Goal: Task Accomplishment & Management: Complete application form

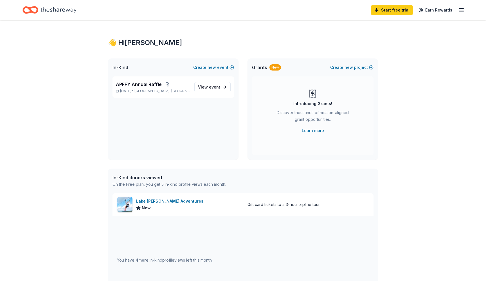
click at [405, 151] on div "👋 Hi Krystal In-Kind Create new event APFFY Annual Raffle Nov 02, 2025 • Aransa…" at bounding box center [243, 216] width 486 height 393
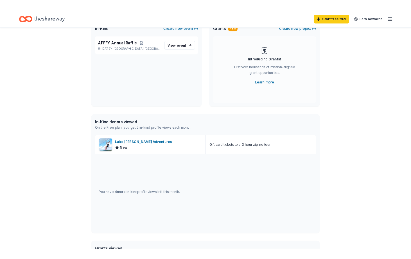
scroll to position [54, 0]
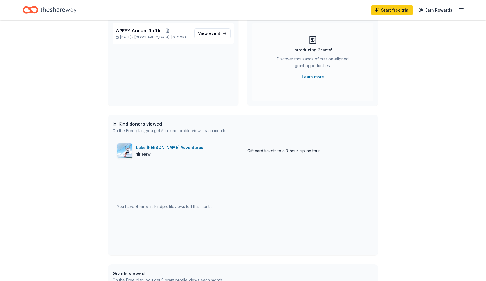
click at [167, 156] on div "New" at bounding box center [171, 154] width 70 height 7
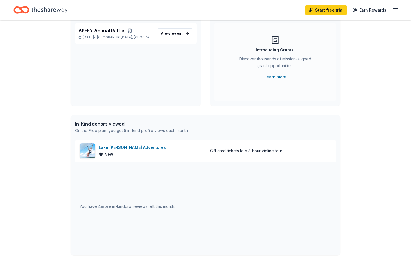
click at [334, 125] on div "In-Kind donors viewed On the Free plan, you get 5 in-kind profile views each mo…" at bounding box center [206, 127] width 270 height 25
click at [361, 118] on div "👋 Hi Krystal In-Kind Create new event APFFY Annual Raffle Nov 02, 2025 • Aransa…" at bounding box center [205, 163] width 411 height 393
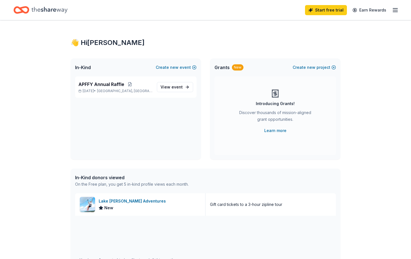
scroll to position [0, 0]
click at [396, 10] on line "button" at bounding box center [395, 10] width 5 height 0
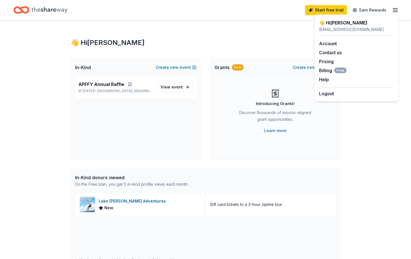
click at [375, 120] on div "👋 Hi Krystal In-Kind Create new event APFFY Annual Raffle Nov 02, 2025 • Aransa…" at bounding box center [205, 216] width 411 height 393
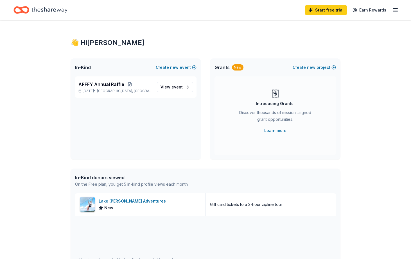
click at [369, 197] on div "👋 Hi Krystal In-Kind Create new event APFFY Annual Raffle Nov 02, 2025 • Aransa…" at bounding box center [205, 216] width 411 height 393
click at [224, 178] on div "In-Kind donors viewed On the Free plan, you get 5 in-kind profile views each mo…" at bounding box center [206, 181] width 270 height 25
click at [51, 10] on icon "Home" at bounding box center [50, 10] width 36 height 6
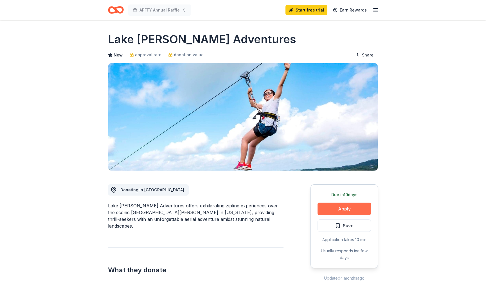
click at [348, 211] on button "Apply" at bounding box center [344, 209] width 53 height 12
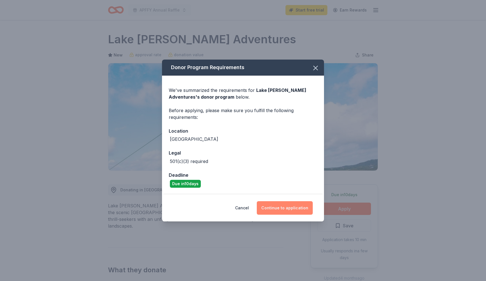
click at [285, 208] on button "Continue to application" at bounding box center [285, 208] width 56 height 14
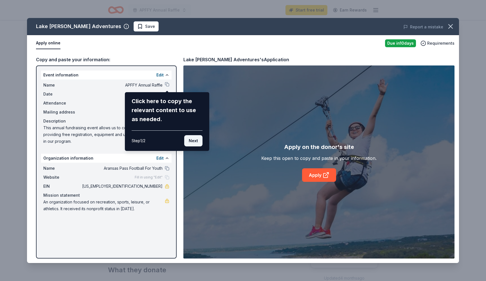
click at [192, 143] on button "Next" at bounding box center [193, 140] width 18 height 11
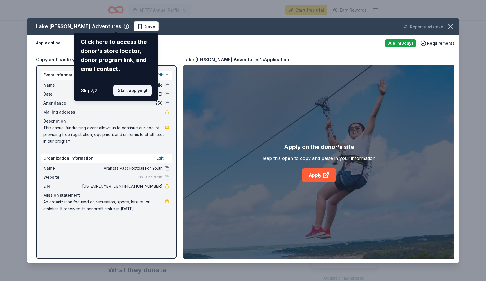
click at [138, 85] on button "Start applying!" at bounding box center [132, 90] width 38 height 11
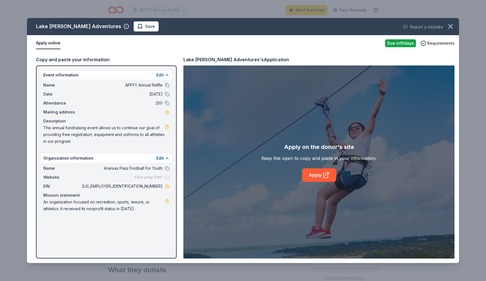
click at [139, 234] on div "Lake Travis Zipline Adventures Save Report a mistake Apply online Due in 10 day…" at bounding box center [243, 140] width 432 height 245
click at [167, 203] on div "Lake Travis Zipline Adventures Save Report a mistake Apply online Due in 10 day…" at bounding box center [243, 140] width 432 height 245
click at [161, 73] on div "Lake Travis Zipline Adventures Save Report a mistake Apply online Due in 10 day…" at bounding box center [243, 140] width 432 height 245
click at [158, 140] on span "This annual fundraising event allows us to continue our goal of providing free …" at bounding box center [104, 135] width 122 height 20
click at [163, 158] on button "Edit" at bounding box center [159, 158] width 7 height 7
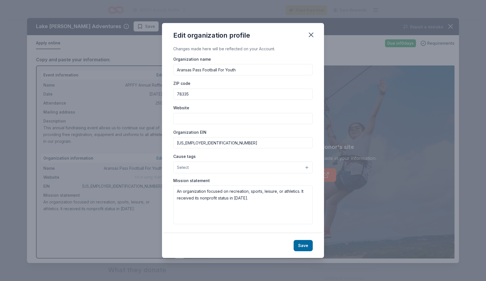
click at [202, 120] on input "Website" at bounding box center [243, 118] width 140 height 11
type input "www.aransaspassfootballforyouth.com"
drag, startPoint x: 258, startPoint y: 201, endPoint x: 171, endPoint y: 189, distance: 87.2
click at [171, 190] on div "Changes made here will be reflected on your Account. Organization name Aransas …" at bounding box center [243, 140] width 162 height 188
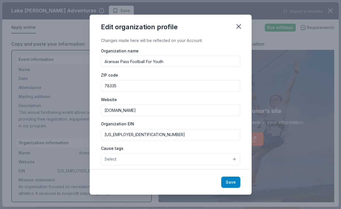
click at [230, 181] on button "Save" at bounding box center [230, 181] width 19 height 11
click at [275, 44] on div "Edit organization profile Changes made here will be reflected on your Account. …" at bounding box center [170, 104] width 341 height 209
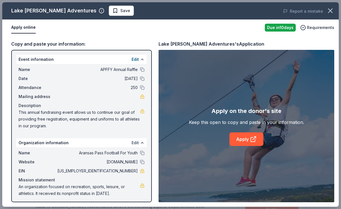
click at [135, 144] on button "Edit" at bounding box center [135, 142] width 7 height 7
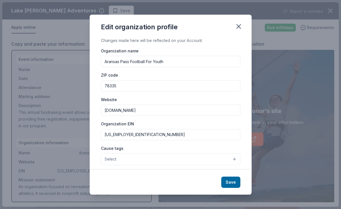
click at [235, 156] on button "Select" at bounding box center [171, 159] width 140 height 12
click at [242, 165] on div "Changes made here will be reflected on your Account. Organization name Aransas …" at bounding box center [171, 103] width 162 height 133
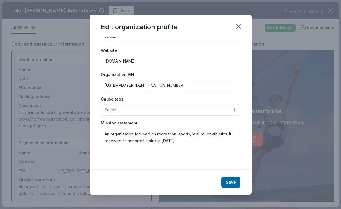
scroll to position [55, 0]
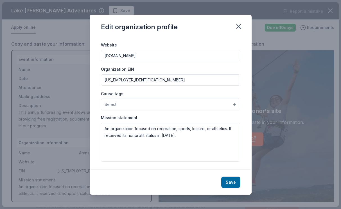
click at [191, 101] on button "Select" at bounding box center [171, 104] width 140 height 12
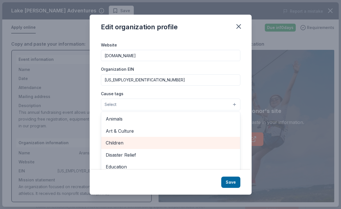
click at [142, 140] on span "Children" at bounding box center [171, 142] width 130 height 7
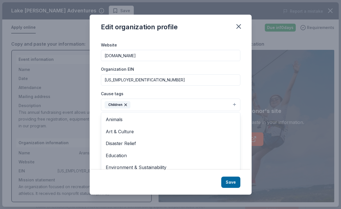
click at [181, 104] on button "Children" at bounding box center [171, 104] width 140 height 12
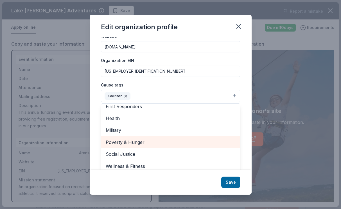
scroll to position [64, 0]
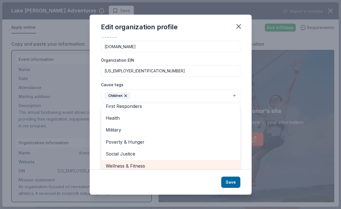
click at [133, 163] on span "Wellness & Fitness" at bounding box center [171, 165] width 130 height 7
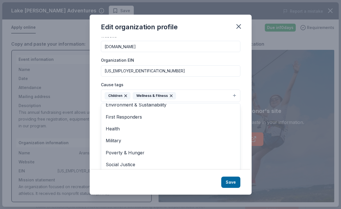
scroll to position [55, 0]
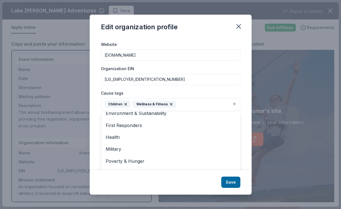
click at [170, 95] on div "Cause tags Children Wellness & Fitness Animals Art & Culture Disaster Relief Ed…" at bounding box center [171, 99] width 140 height 21
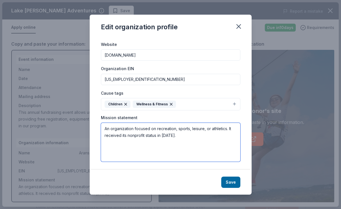
drag, startPoint x: 181, startPoint y: 136, endPoint x: 89, endPoint y: 126, distance: 92.5
click at [88, 126] on div "Edit organization profile Changes made here will be reflected on your Account. …" at bounding box center [170, 104] width 341 height 209
click at [105, 128] on textarea at bounding box center [171, 142] width 140 height 39
click at [112, 129] on textarea at bounding box center [171, 142] width 140 height 39
click at [128, 138] on textarea at bounding box center [171, 142] width 140 height 39
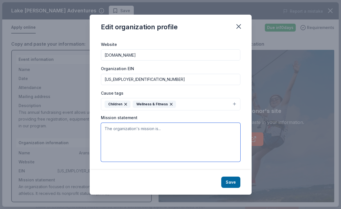
paste textarea "Aransas Pass Football For Youth is a 501(c)(3) nonprofit organization committed…"
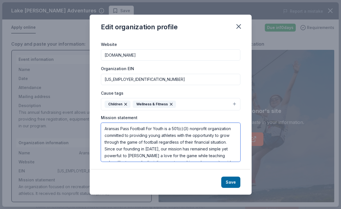
scroll to position [81, 0]
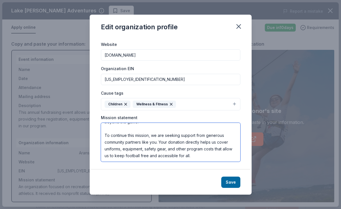
click at [106, 134] on textarea "Aransas Pass Football For Youth is a 501(c)(3) nonprofit organization committed…" at bounding box center [171, 142] width 140 height 39
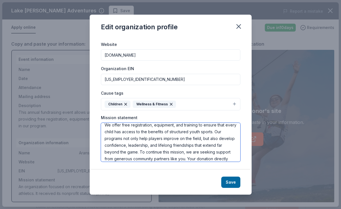
scroll to position [51, 0]
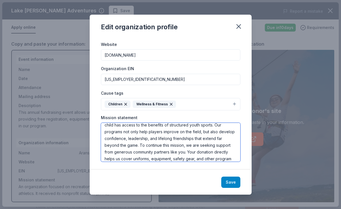
type textarea "Aransas Pass Football For Youth is a 501(c)(3) nonprofit organization committed…"
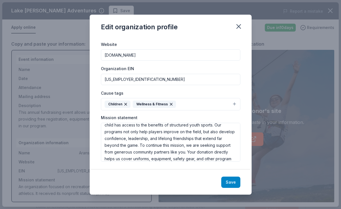
click at [226, 185] on button "Save" at bounding box center [230, 181] width 19 height 11
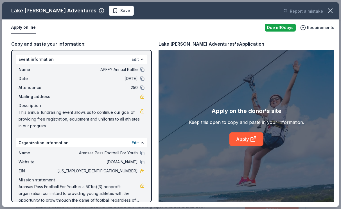
click at [134, 61] on button "Edit" at bounding box center [135, 59] width 7 height 7
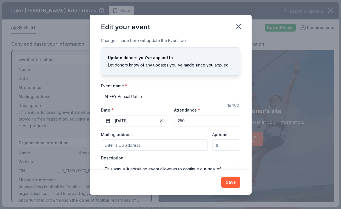
click at [175, 147] on input "Mailing address" at bounding box center [154, 144] width 107 height 11
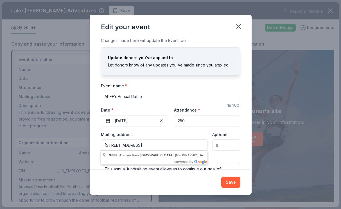
type input "PO Box 180 Aransas Pass, TX 78336"
click at [207, 131] on div "Mailing address PO Box 180 Aransas Pass, TX 78336" at bounding box center [154, 141] width 107 height 20
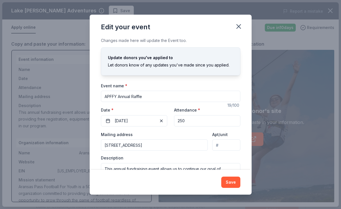
click at [241, 160] on div "Changes made here will update the Event too. Update donors you've applied to Le…" at bounding box center [171, 103] width 162 height 133
click at [233, 164] on textarea "This annual fundraising event allows us to continue our goal of providing free …" at bounding box center [171, 175] width 140 height 25
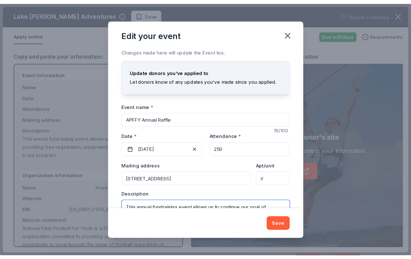
scroll to position [27, 0]
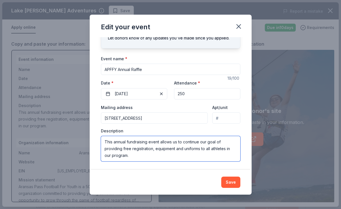
click at [206, 159] on textarea "This annual fundraising event allows us to continue our goal of providing free …" at bounding box center [171, 148] width 140 height 25
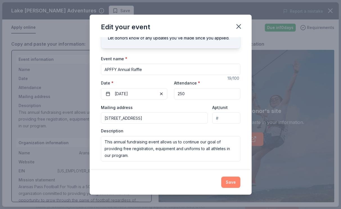
click at [229, 177] on button "Save" at bounding box center [230, 181] width 19 height 11
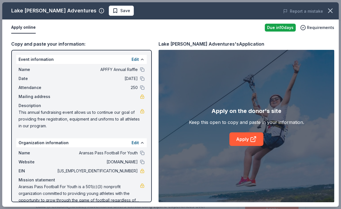
click at [154, 166] on div "Copy and paste your information: Event information Edit Name APFFY Annual Raffl…" at bounding box center [170, 121] width 337 height 171
drag, startPoint x: 155, startPoint y: 204, endPoint x: 156, endPoint y: 189, distance: 15.2
click at [156, 189] on div "Copy and paste your information: Event information Edit Name APFFY Annual Raffl…" at bounding box center [170, 121] width 337 height 171
click at [141, 97] on link at bounding box center [142, 96] width 5 height 5
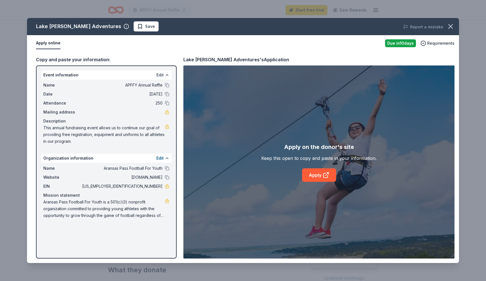
click at [159, 75] on button "Edit" at bounding box center [159, 75] width 7 height 7
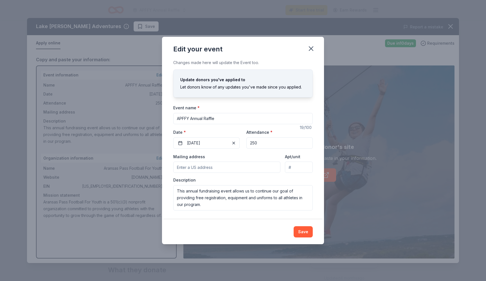
click at [300, 177] on div "Mailing address Apt/unit Description This annual fundraising event allows us to…" at bounding box center [243, 181] width 140 height 57
click at [300, 231] on button "Save" at bounding box center [303, 232] width 19 height 11
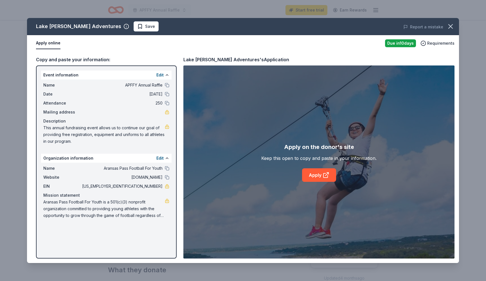
click at [167, 127] on link at bounding box center [167, 127] width 5 height 5
click at [160, 75] on button "Edit" at bounding box center [159, 75] width 7 height 7
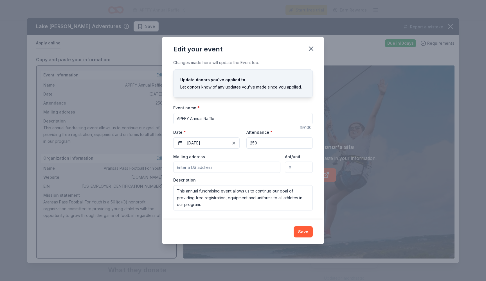
click at [211, 166] on input "Mailing address" at bounding box center [226, 167] width 107 height 11
type input "130 Gillespie Lane, Aransas Pass, TX, 78336"
click at [302, 232] on button "Save" at bounding box center [303, 232] width 19 height 11
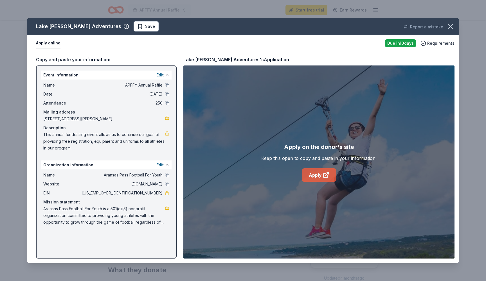
click at [318, 177] on link "Apply" at bounding box center [319, 176] width 34 height 14
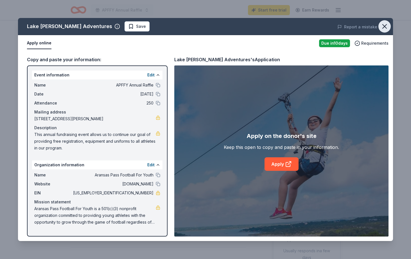
click at [385, 29] on icon "button" at bounding box center [385, 27] width 8 height 8
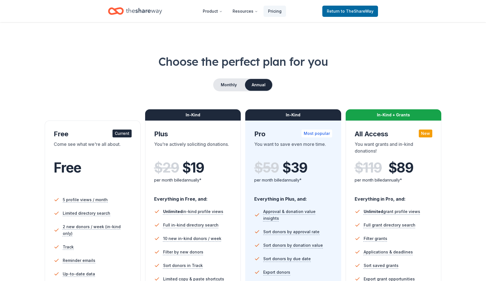
click at [98, 167] on div "Free" at bounding box center [93, 168] width 78 height 16
click at [445, 122] on div "Choose the perfect plan for you Monthly Annual Free Current Come see what we're…" at bounding box center [243, 191] width 441 height 275
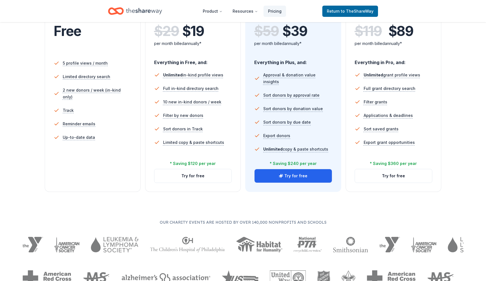
scroll to position [138, 0]
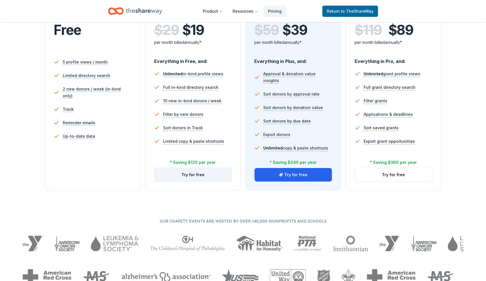
click at [200, 174] on button "Try for free" at bounding box center [192, 175] width 77 height 14
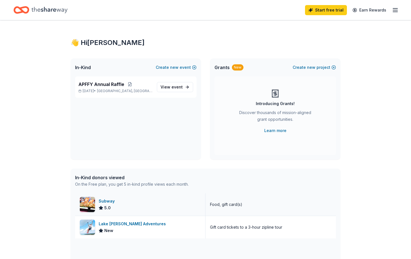
click at [139, 198] on div "Subway 5.0" at bounding box center [140, 205] width 131 height 23
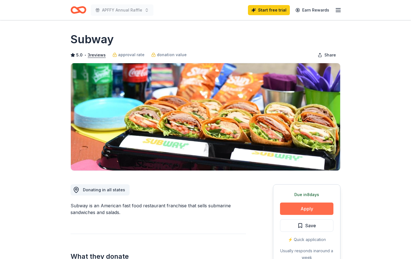
click at [313, 212] on button "Apply" at bounding box center [306, 209] width 53 height 12
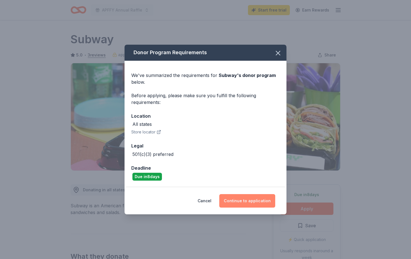
click at [252, 201] on button "Continue to application" at bounding box center [247, 201] width 56 height 14
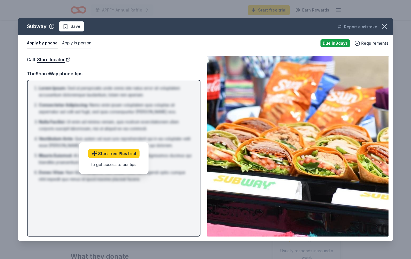
click at [81, 44] on button "Apply in person" at bounding box center [76, 43] width 29 height 12
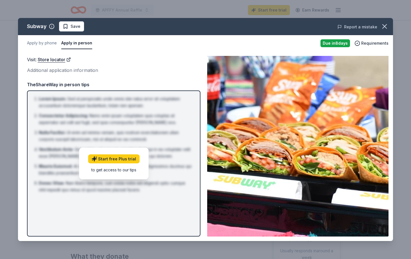
click at [377, 28] on button "Report a mistake" at bounding box center [358, 27] width 40 height 7
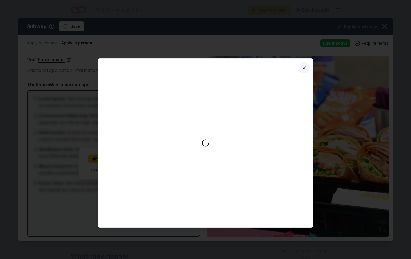
click at [304, 69] on button "Close" at bounding box center [304, 67] width 11 height 11
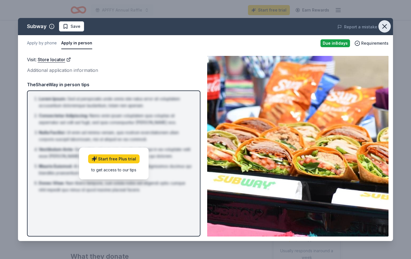
click at [387, 24] on icon "button" at bounding box center [385, 27] width 8 height 8
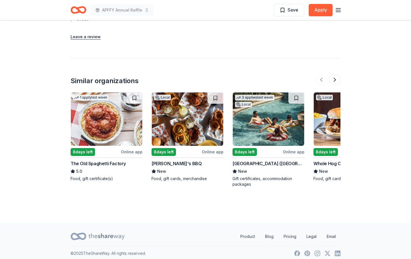
scroll to position [619, 0]
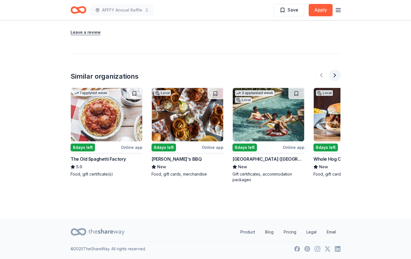
click at [338, 75] on button at bounding box center [335, 75] width 11 height 11
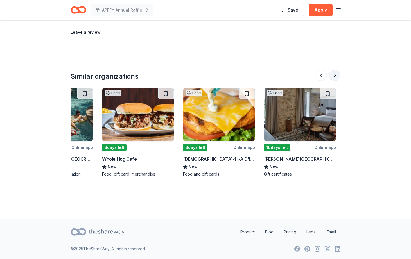
scroll to position [0, 243]
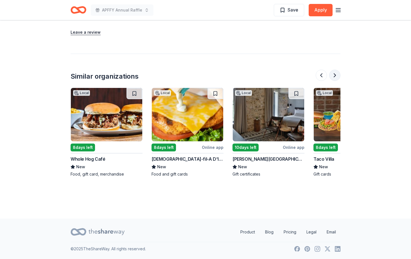
click at [338, 75] on button at bounding box center [335, 75] width 11 height 11
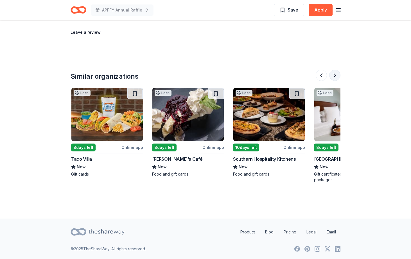
scroll to position [0, 486]
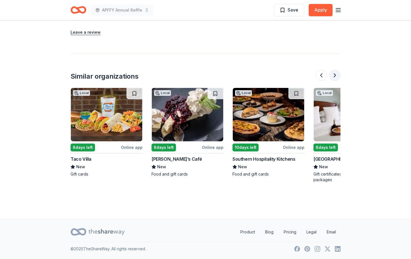
click at [338, 75] on button at bounding box center [335, 75] width 11 height 11
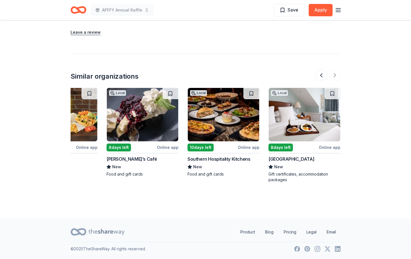
click at [338, 76] on div at bounding box center [328, 75] width 25 height 11
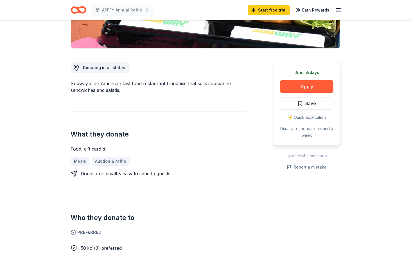
scroll to position [120, 0]
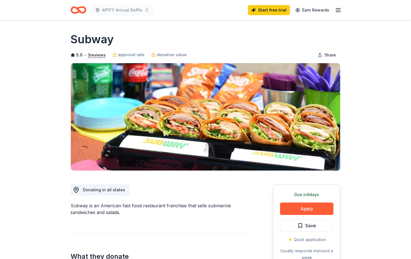
scroll to position [0, 0]
click at [333, 11] on div "Start free trial Earn Rewards" at bounding box center [295, 9] width 94 height 13
click at [339, 11] on icon "button" at bounding box center [338, 10] width 7 height 7
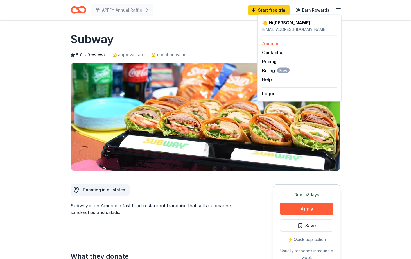
click at [278, 44] on link "Account" at bounding box center [271, 44] width 18 height 6
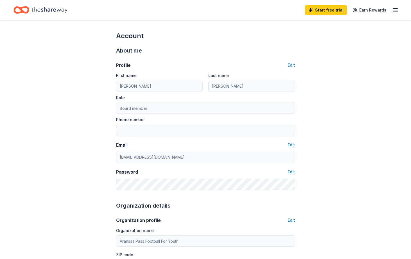
click at [57, 10] on icon "Home" at bounding box center [50, 10] width 36 height 12
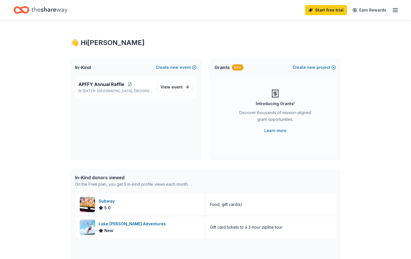
click at [241, 173] on div "In-Kind donors viewed On the Free plan, you get 5 in-kind profile views each mo…" at bounding box center [206, 181] width 270 height 25
click at [347, 43] on div "👋 Hi Krystal In-Kind Create new event APFFY Annual Raffle Nov 02, 2025 • Aransa…" at bounding box center [206, 216] width 288 height 393
click at [396, 10] on line "button" at bounding box center [395, 10] width 5 height 0
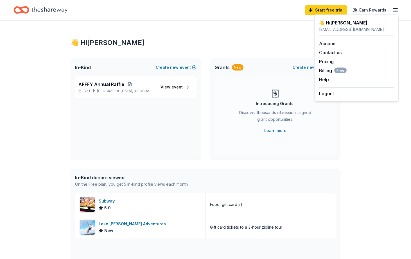
click at [268, 35] on div "👋 Hi Krystal In-Kind Create new event APFFY Annual Raffle Nov 02, 2025 • Aransa…" at bounding box center [206, 216] width 288 height 393
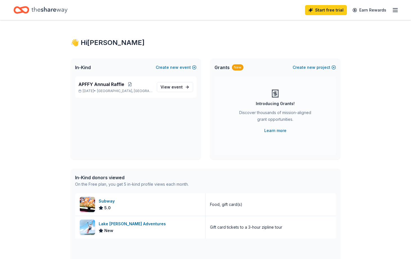
click at [352, 50] on div "👋 Hi Krystal In-Kind Create new event APFFY Annual Raffle Nov 02, 2025 • Aransa…" at bounding box center [205, 216] width 411 height 393
click at [277, 131] on link "Learn more" at bounding box center [276, 130] width 22 height 7
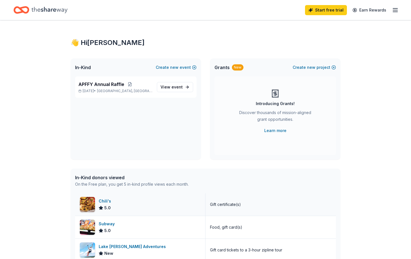
click at [151, 209] on div "Chili's 5.0" at bounding box center [140, 205] width 131 height 23
click at [367, 176] on div "👋 Hi Krystal In-Kind Create new event APFFY Annual Raffle Nov 02, 2025 • Aransa…" at bounding box center [205, 216] width 411 height 393
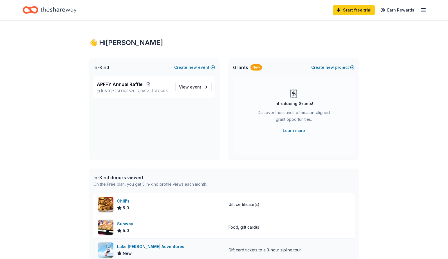
click at [195, 254] on div "Lake Travis Zipline Adventures New" at bounding box center [158, 250] width 131 height 23
click at [404, 212] on div "👋 Hi Krystal In-Kind Create new event APFFY Annual Raffle Nov 02, 2025 • Aransa…" at bounding box center [224, 216] width 448 height 393
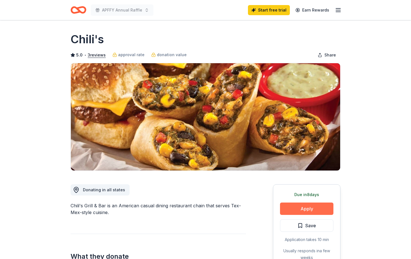
click at [315, 210] on button "Apply" at bounding box center [306, 209] width 53 height 12
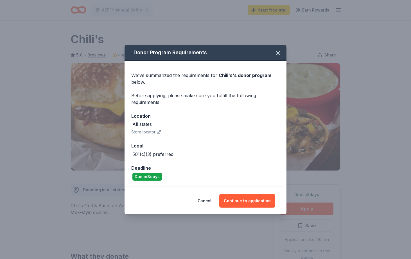
click at [155, 133] on button "Store locator" at bounding box center [146, 132] width 30 height 7
click at [241, 204] on button "Continue to application" at bounding box center [247, 201] width 56 height 14
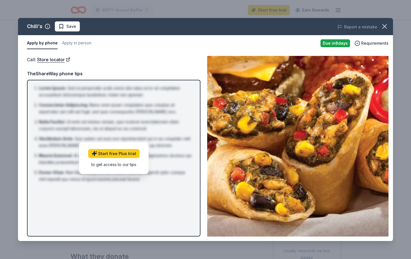
click at [154, 195] on div "Lorem Ipsum : Sed ut perspiciatis unde omnis iste natus error sit voluptatem ac…" at bounding box center [114, 158] width 174 height 157
click at [171, 111] on li "Consectetur Adipiscing : Nemo enim ipsam voluptatem quia voluptas sit aspernatu…" at bounding box center [115, 109] width 153 height 14
click at [387, 24] on icon "button" at bounding box center [385, 26] width 4 height 4
